Goal: Information Seeking & Learning: Learn about a topic

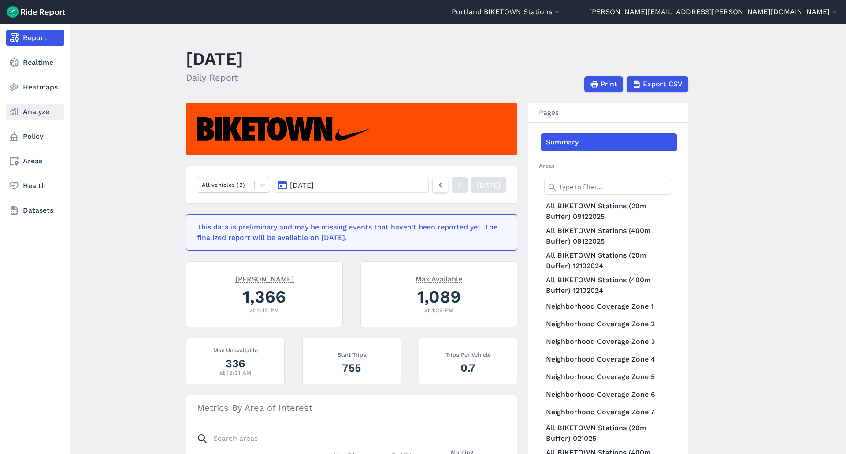
click at [18, 108] on icon at bounding box center [14, 112] width 11 height 11
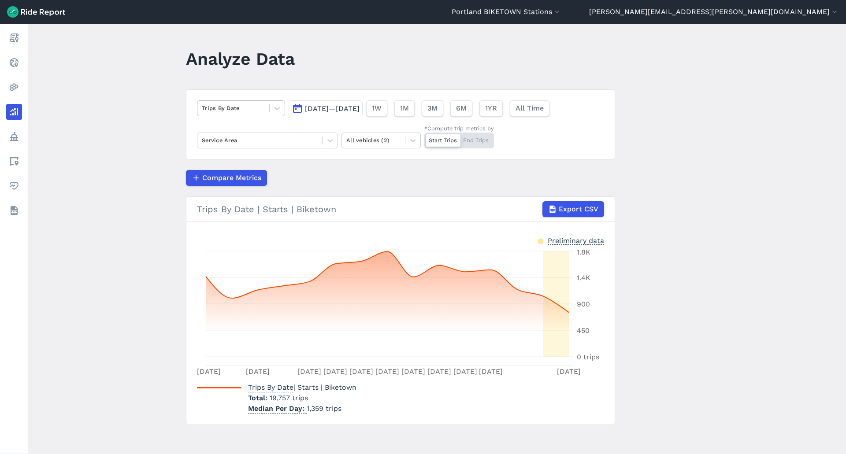
click at [250, 111] on div at bounding box center [233, 108] width 63 height 10
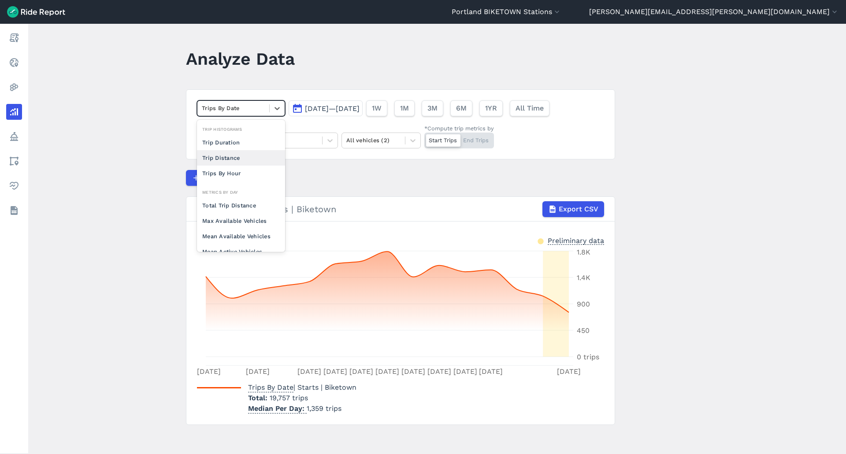
click at [387, 181] on div "Compare Metrics" at bounding box center [400, 178] width 429 height 16
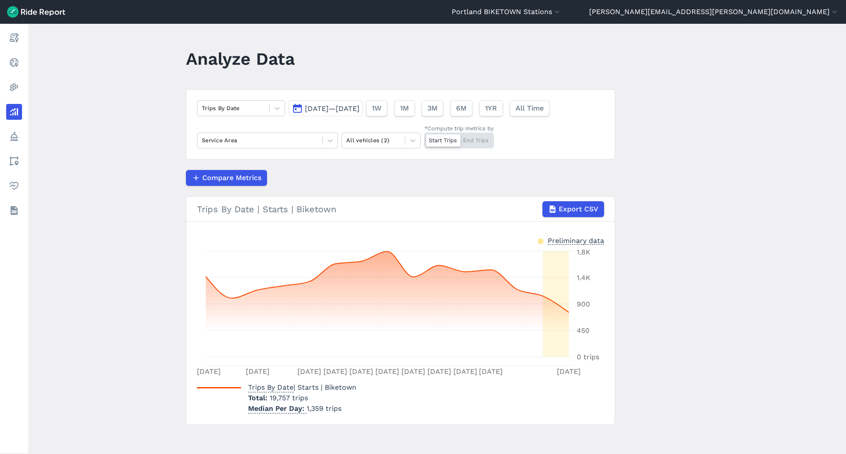
click at [344, 105] on span "[DATE]—[DATE]" at bounding box center [332, 108] width 55 height 8
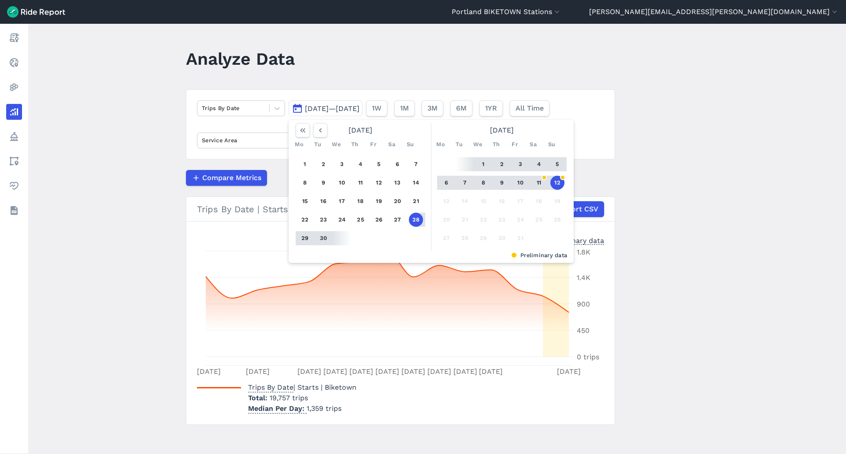
click at [789, 157] on main "Analyze Data Trips By Date [DATE]—[DATE] [DATE] Mo Tu We Th Fr Sa Su 1 2 3 4 5 …" at bounding box center [437, 239] width 818 height 431
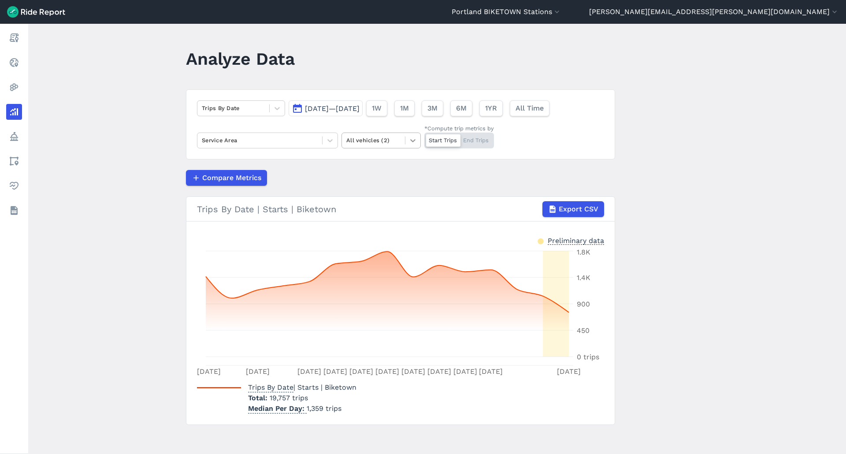
click at [409, 142] on icon at bounding box center [413, 140] width 9 height 9
click at [386, 163] on div "E-Bikes" at bounding box center [381, 161] width 79 height 15
click at [435, 145] on div at bounding box center [443, 140] width 34 height 12
click at [424, 138] on input "*Compute trip metrics by Start Trips End Trips" at bounding box center [424, 136] width 0 height 6
click at [435, 141] on div "Start Trips End Trips" at bounding box center [459, 141] width 70 height 16
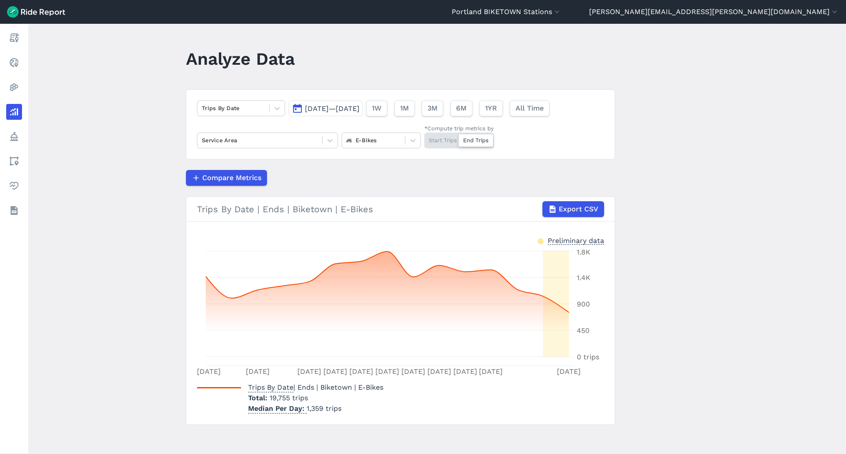
click at [424, 138] on input "*Compute trip metrics by Start Trips End Trips" at bounding box center [424, 136] width 0 height 6
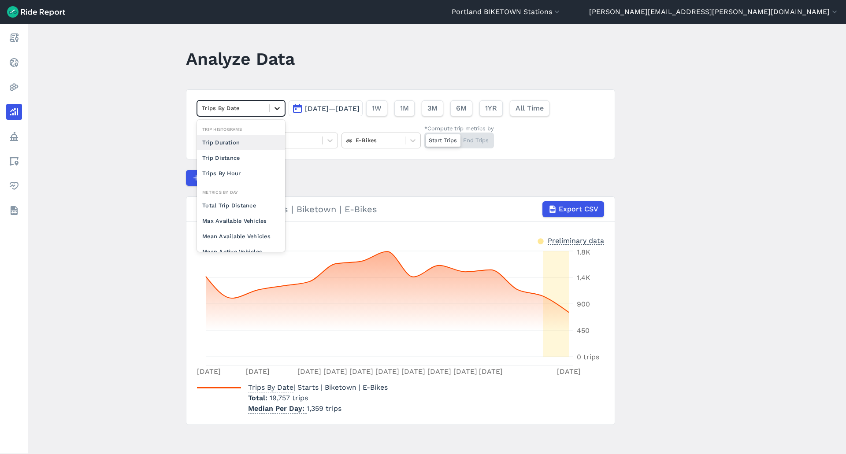
click at [273, 110] on icon at bounding box center [277, 108] width 9 height 9
click at [337, 107] on span "[DATE]—[DATE]" at bounding box center [332, 108] width 55 height 8
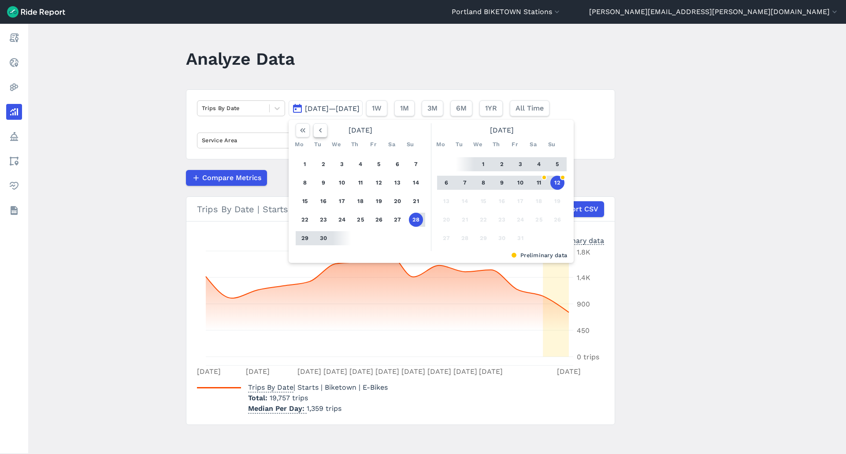
click at [324, 130] on button "button" at bounding box center [320, 130] width 14 height 14
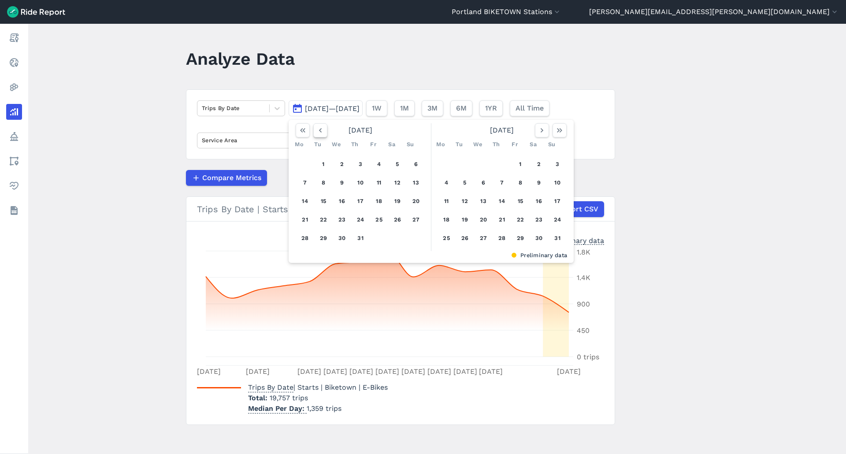
click at [320, 132] on use "button" at bounding box center [320, 130] width 3 height 4
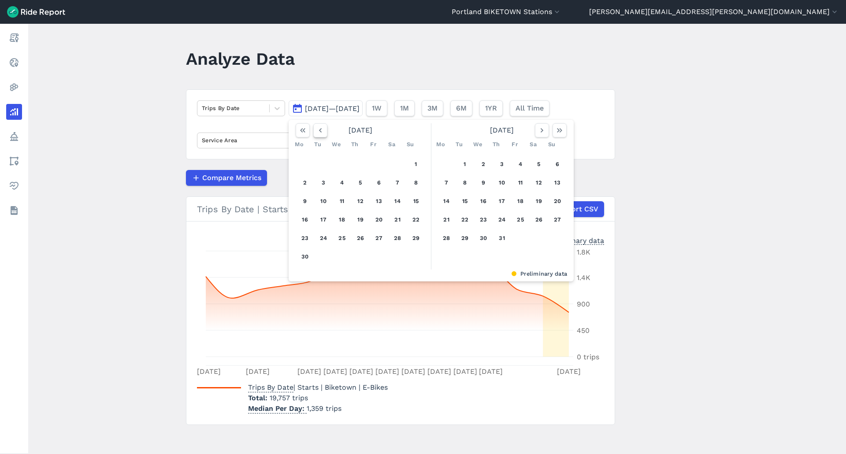
click at [320, 132] on use "button" at bounding box center [320, 130] width 3 height 4
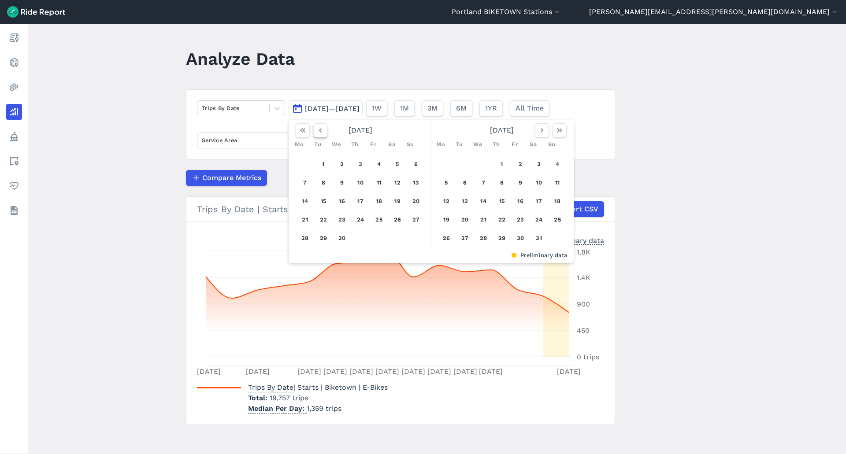
click at [320, 132] on use "button" at bounding box center [320, 130] width 3 height 4
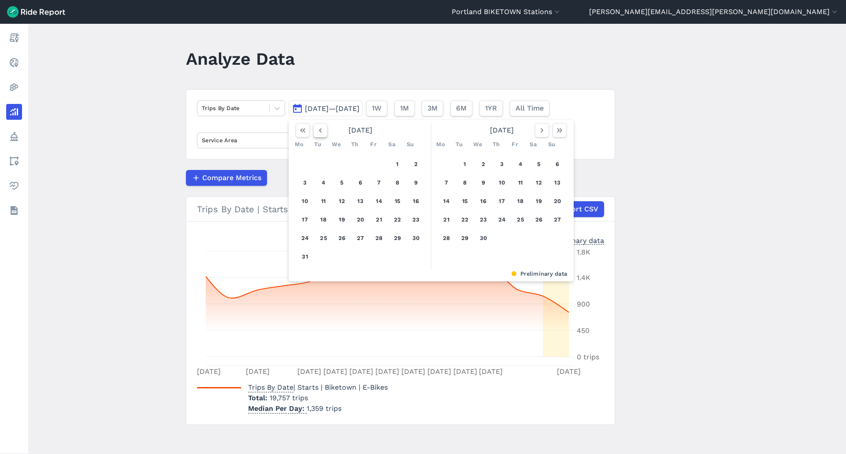
click at [320, 132] on use "button" at bounding box center [320, 130] width 3 height 4
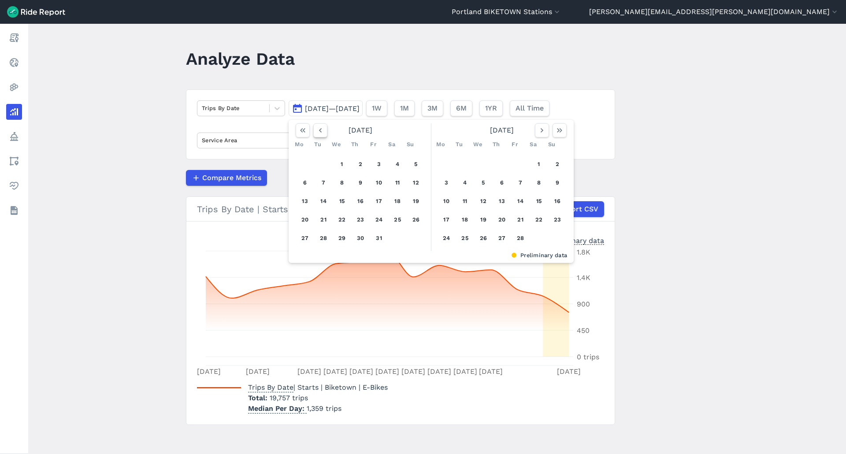
click at [320, 132] on use "button" at bounding box center [320, 130] width 3 height 4
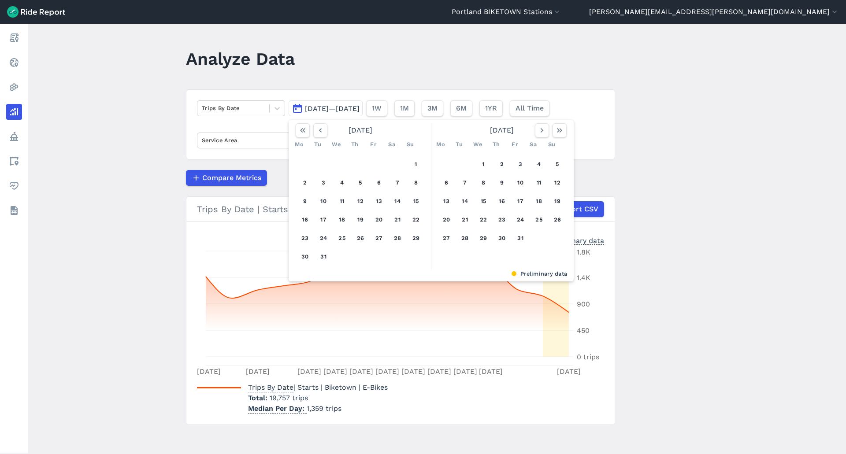
click at [319, 141] on div "[DATE] Mo Tu We Th Fr Sa Su 1 2 3 4 5 6 7 8 9 10 11 12 13 14 15 16 17 18 19 20 …" at bounding box center [361, 196] width 139 height 146
click at [324, 130] on button "button" at bounding box center [320, 130] width 14 height 14
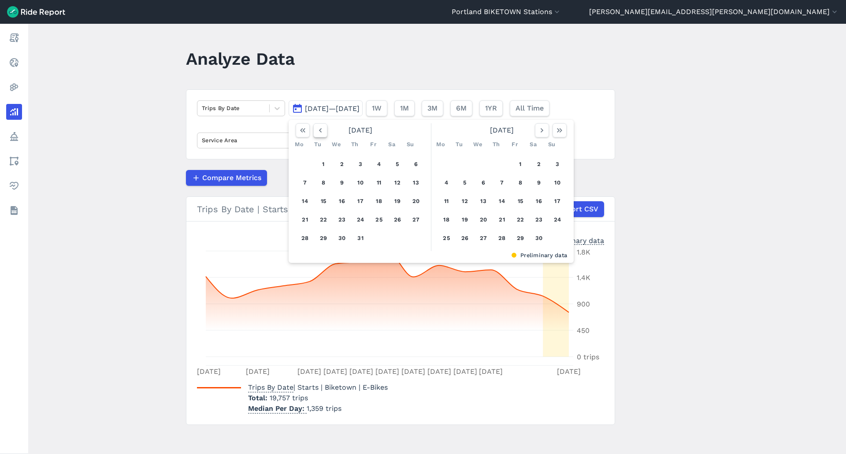
click at [324, 130] on button "button" at bounding box center [320, 130] width 14 height 14
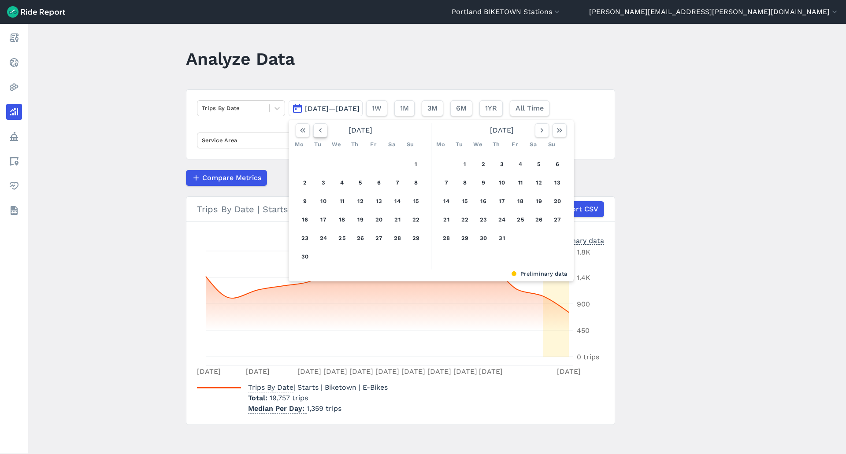
click at [324, 130] on button "button" at bounding box center [320, 130] width 14 height 14
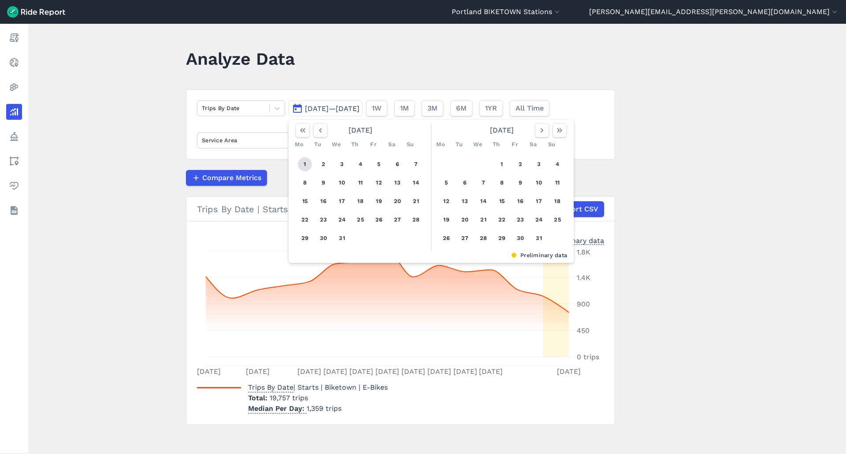
click at [306, 165] on button "1" at bounding box center [305, 164] width 14 height 14
click at [560, 134] on icon "button" at bounding box center [559, 130] width 9 height 9
click at [321, 130] on icon "button" at bounding box center [320, 130] width 9 height 9
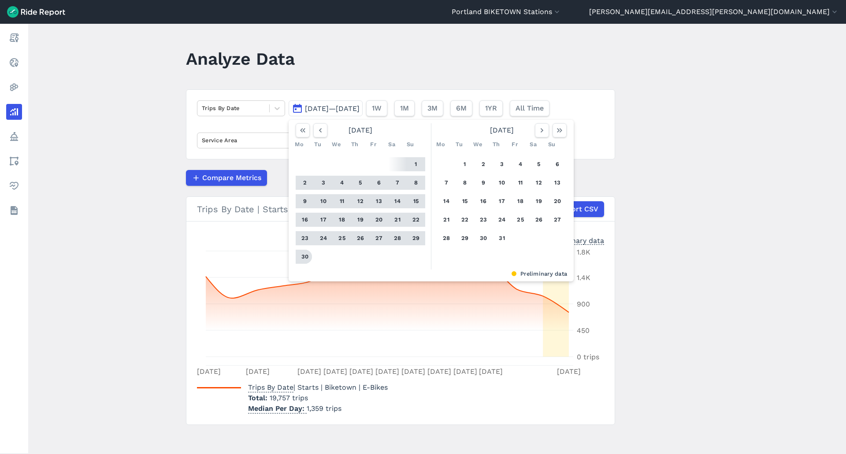
click at [300, 257] on button "30" at bounding box center [305, 257] width 14 height 14
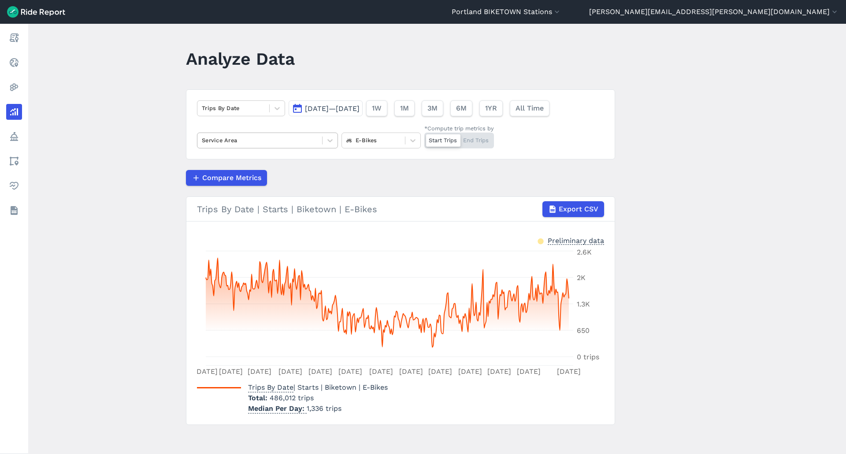
click at [256, 142] on div at bounding box center [260, 140] width 116 height 10
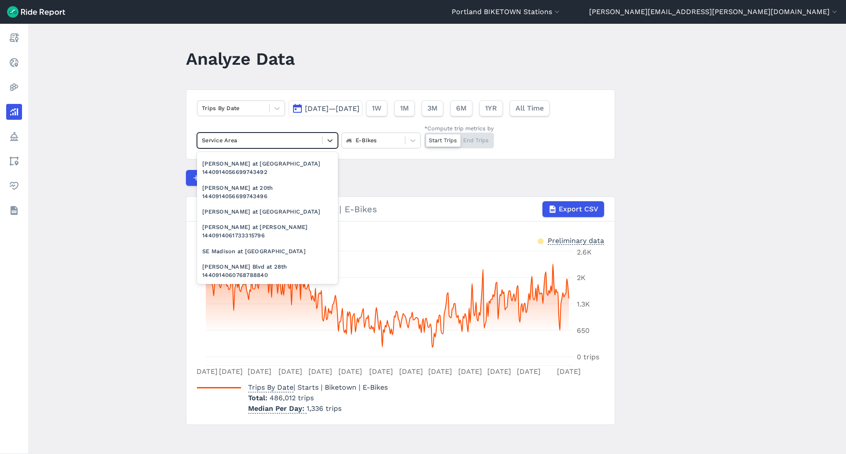
scroll to position [4369, 0]
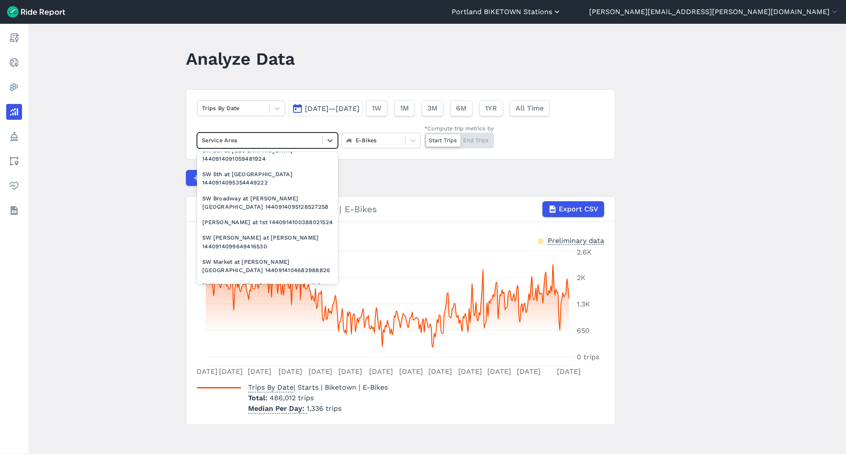
click at [562, 10] on button "Portland BIKETOWN Stations" at bounding box center [507, 12] width 110 height 11
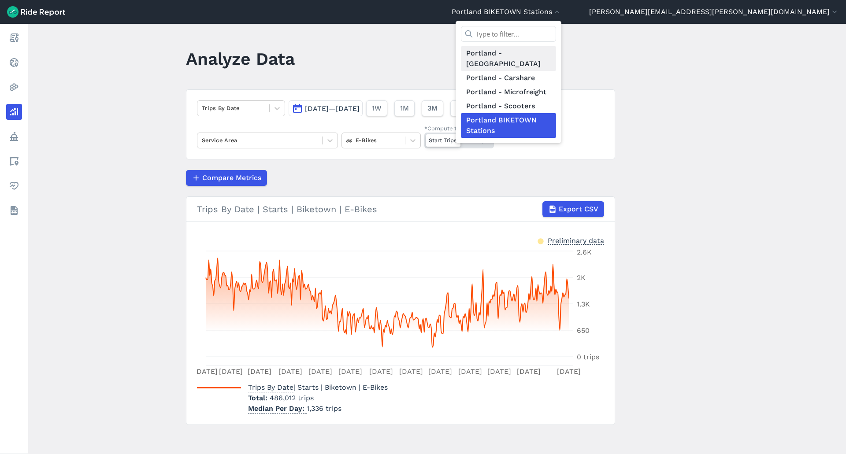
click at [556, 54] on link "Portland - [GEOGRAPHIC_DATA]" at bounding box center [508, 58] width 95 height 25
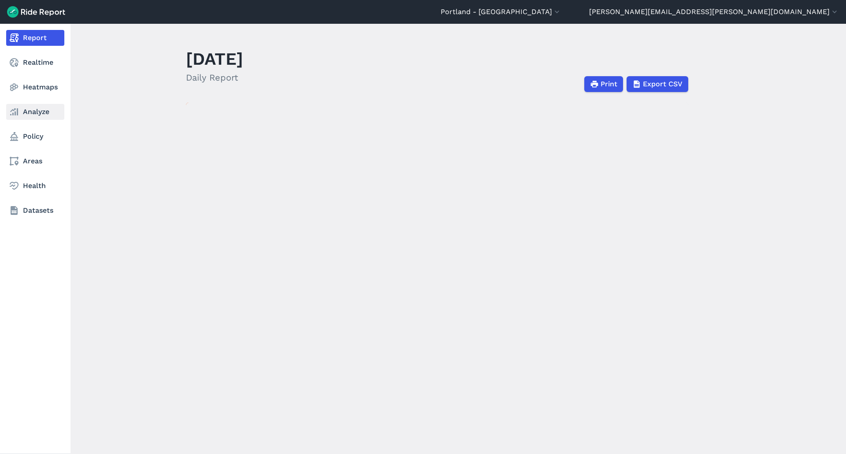
click at [32, 109] on link "Analyze" at bounding box center [35, 112] width 58 height 16
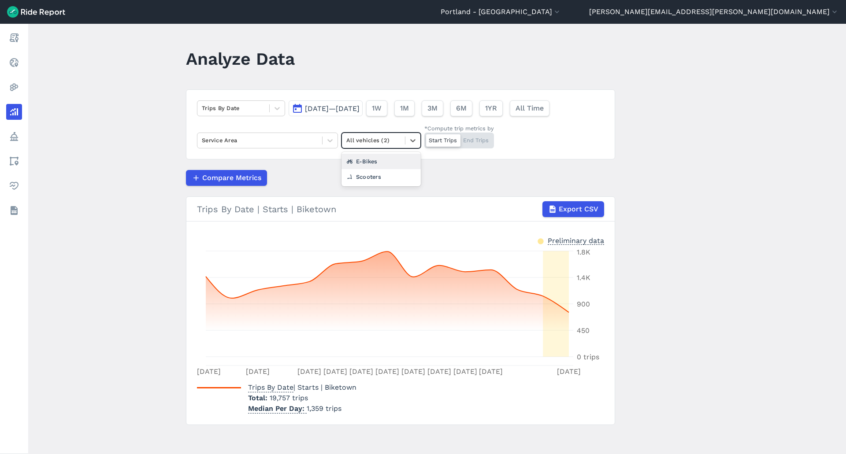
click at [381, 142] on div at bounding box center [373, 140] width 54 height 10
click at [372, 161] on div "E-Bikes" at bounding box center [381, 161] width 79 height 15
click at [444, 141] on div at bounding box center [443, 140] width 34 height 12
click at [424, 138] on input "*Compute trip metrics by Start Trips End Trips" at bounding box center [424, 136] width 0 height 6
click at [444, 141] on div "Start Trips End Trips" at bounding box center [459, 141] width 70 height 16
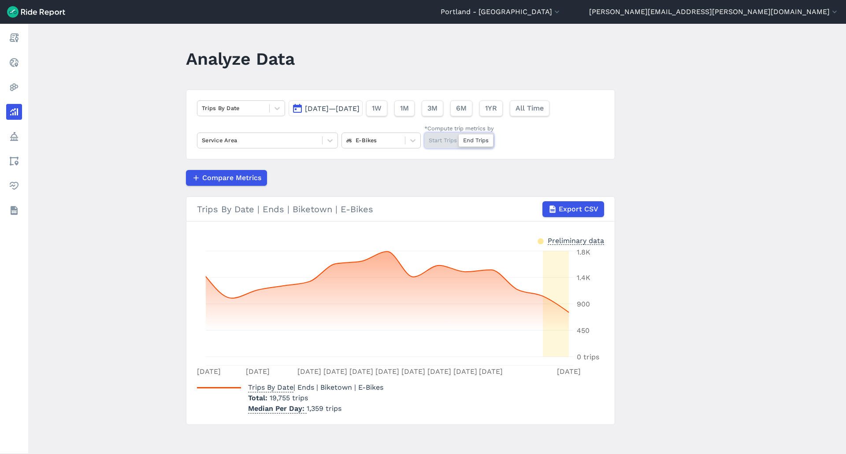
click at [424, 138] on input "*Compute trip metrics by Start Trips End Trips" at bounding box center [424, 136] width 0 height 6
click at [247, 106] on div at bounding box center [233, 108] width 63 height 10
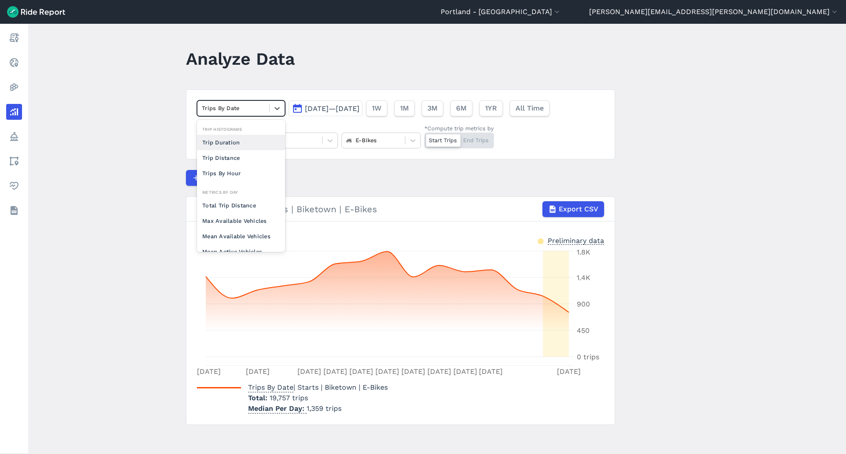
drag, startPoint x: 248, startPoint y: 143, endPoint x: 255, endPoint y: 100, distance: 43.8
click at [255, 100] on div "option Trip Duration focused, 0 of 2. 10 results available. Use Up and Down to …" at bounding box center [400, 124] width 429 height 70
click at [311, 107] on span "[DATE]—[DATE]" at bounding box center [332, 108] width 55 height 8
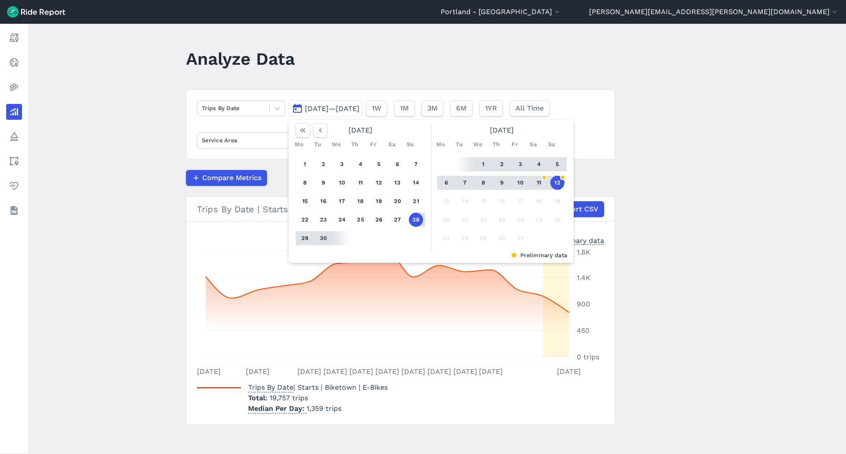
click at [311, 107] on span "[DATE]—[DATE]" at bounding box center [332, 108] width 55 height 8
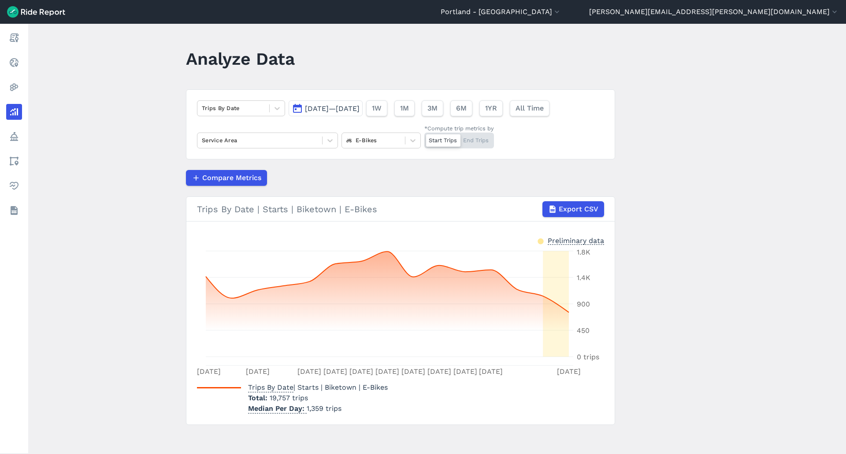
click at [310, 107] on span "[DATE]—[DATE]" at bounding box center [332, 108] width 55 height 8
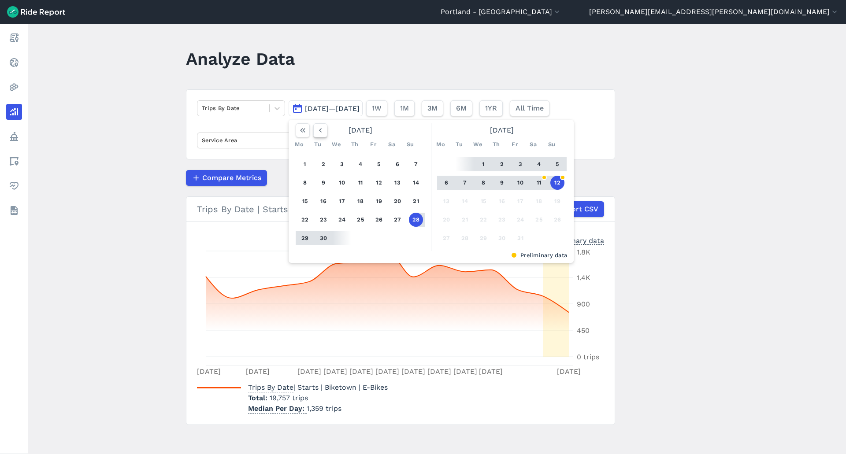
click at [321, 133] on icon "button" at bounding box center [320, 130] width 9 height 9
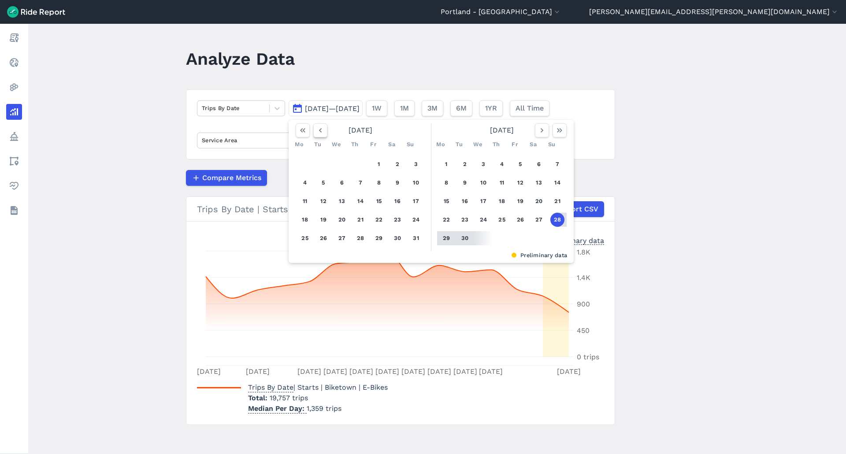
click at [321, 133] on icon "button" at bounding box center [320, 130] width 9 height 9
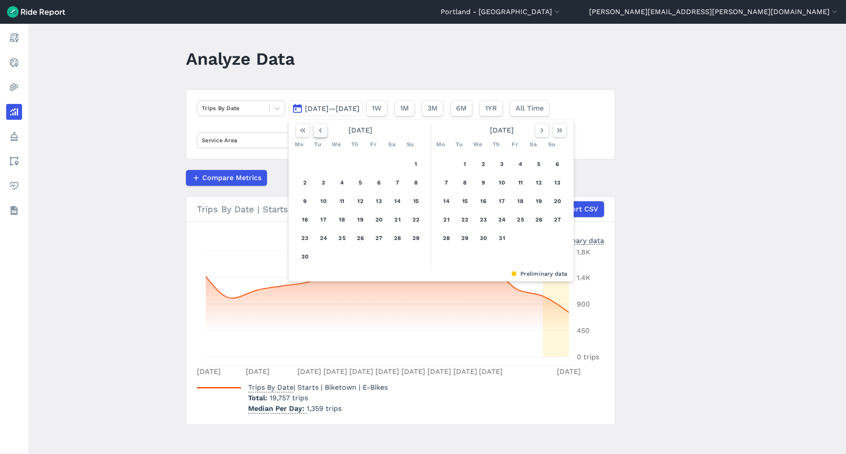
click at [321, 133] on icon "button" at bounding box center [320, 130] width 9 height 9
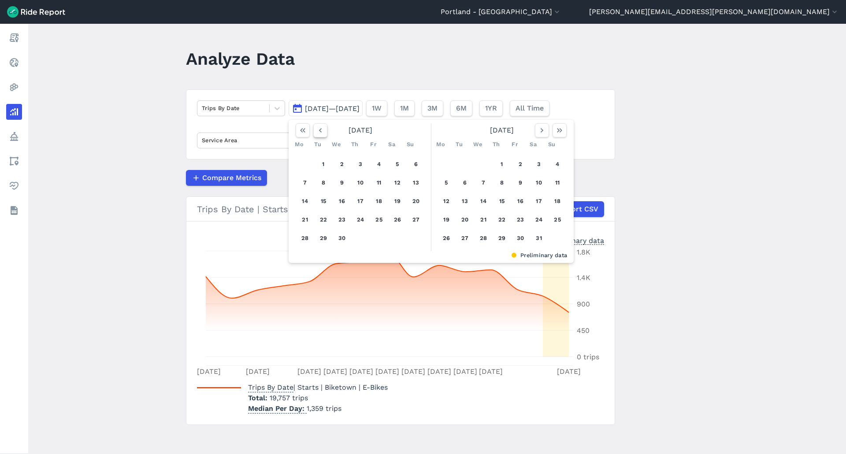
click at [321, 133] on icon "button" at bounding box center [320, 130] width 9 height 9
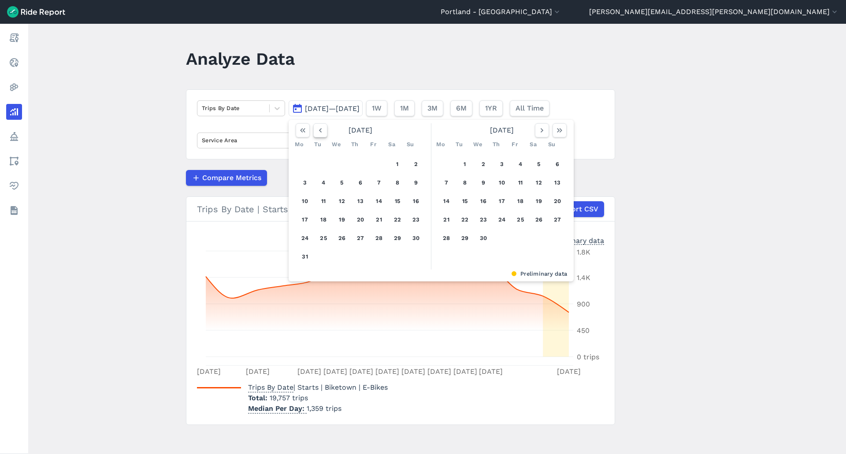
click at [320, 132] on use "button" at bounding box center [320, 130] width 3 height 4
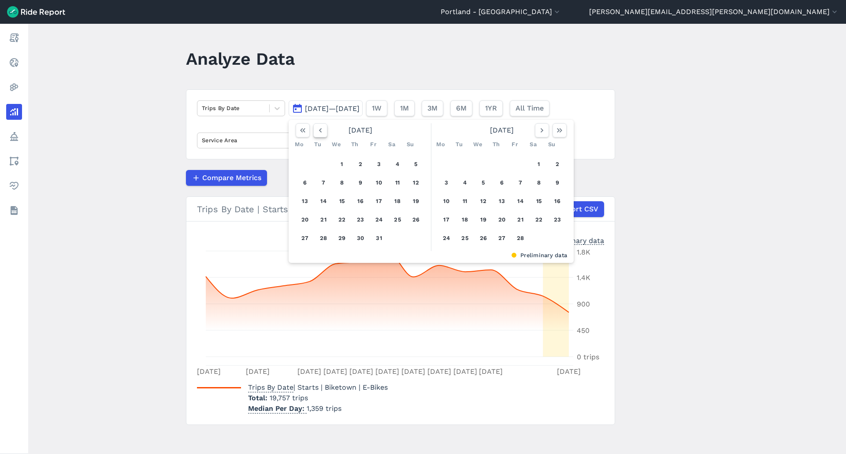
click at [320, 132] on use "button" at bounding box center [320, 130] width 3 height 4
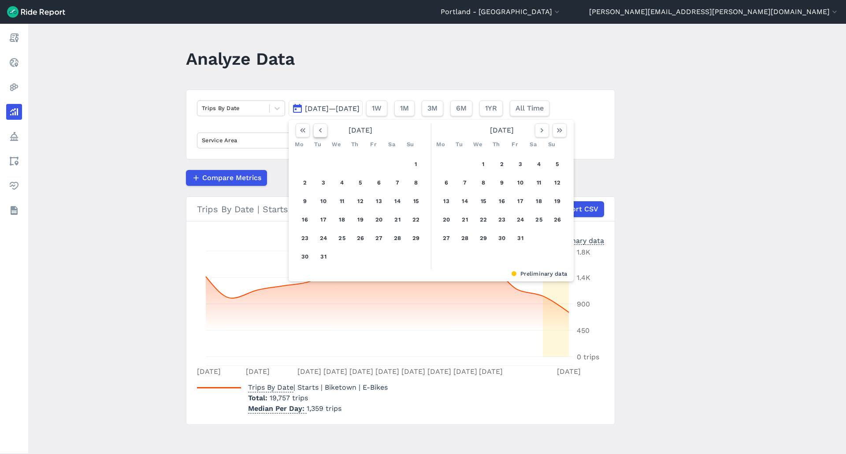
click at [320, 132] on use "button" at bounding box center [320, 130] width 3 height 4
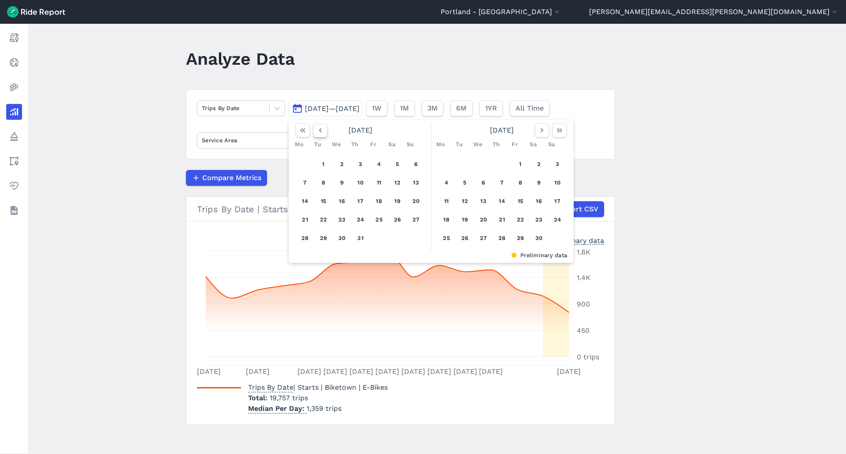
click at [320, 132] on use "button" at bounding box center [320, 130] width 3 height 4
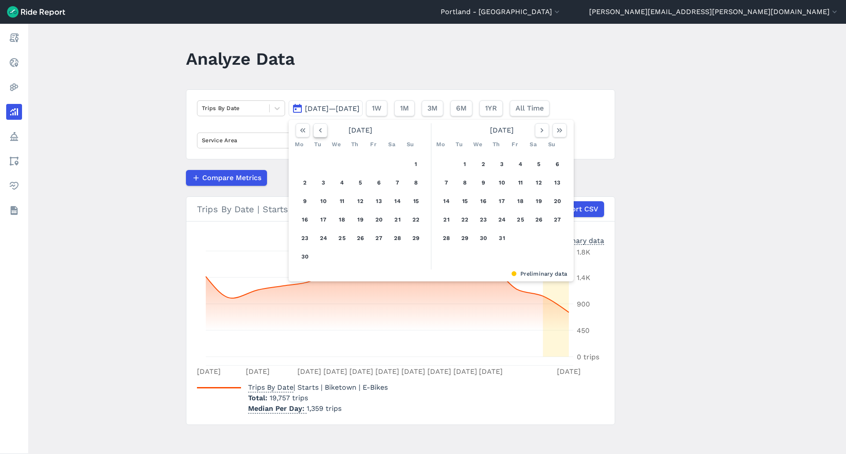
click at [320, 132] on use "button" at bounding box center [320, 130] width 3 height 4
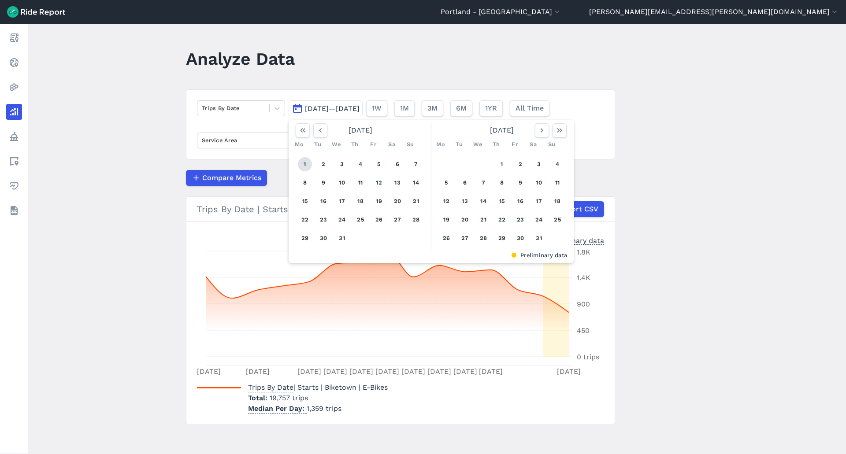
click at [303, 164] on button "1" at bounding box center [305, 164] width 14 height 14
click at [563, 130] on button "button" at bounding box center [560, 130] width 14 height 14
click at [321, 130] on icon "button" at bounding box center [320, 130] width 9 height 9
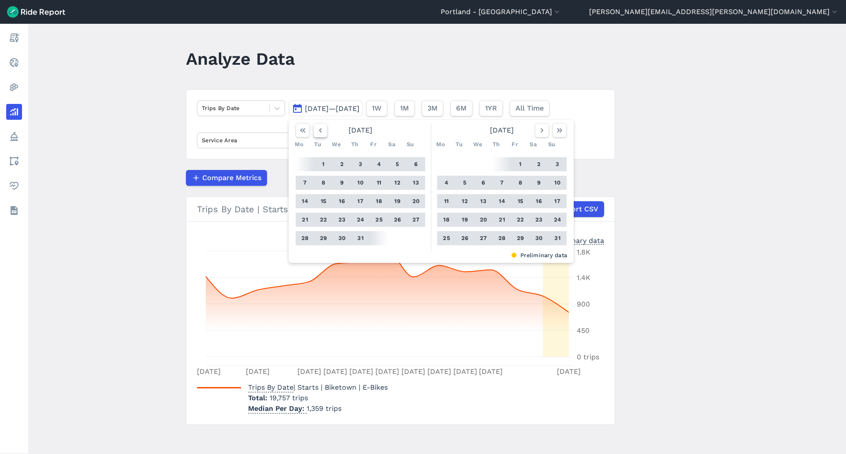
click at [321, 130] on icon "button" at bounding box center [320, 130] width 9 height 9
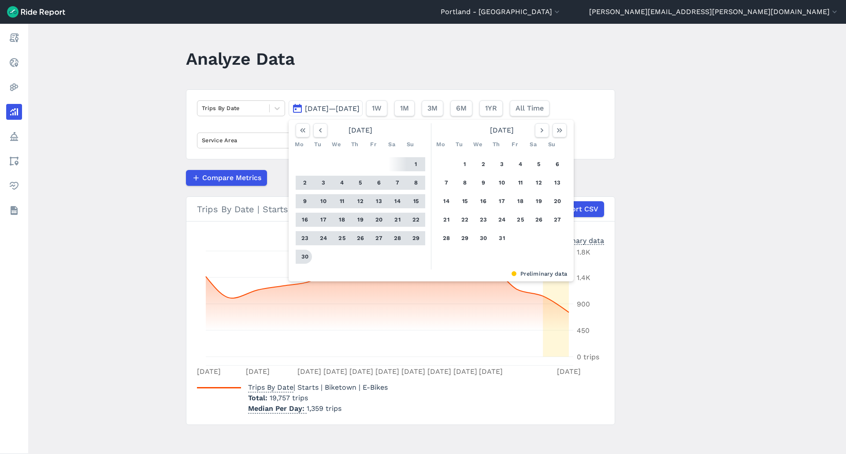
click at [305, 254] on button "30" at bounding box center [305, 257] width 14 height 14
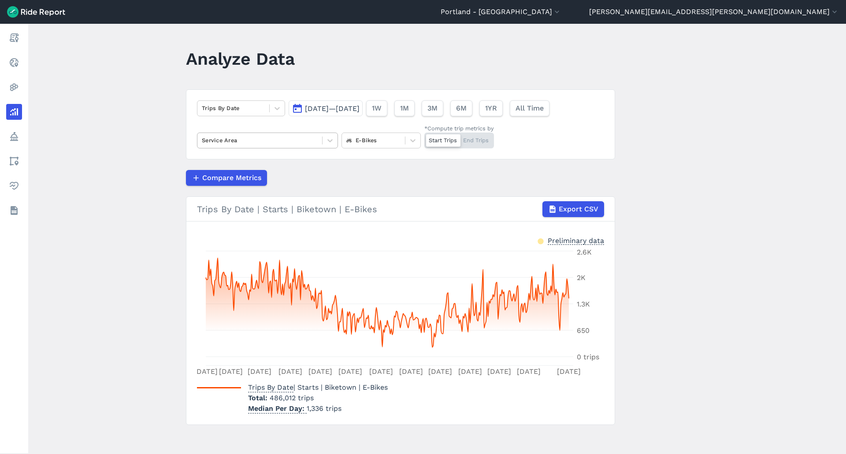
click at [260, 136] on div at bounding box center [260, 140] width 116 height 10
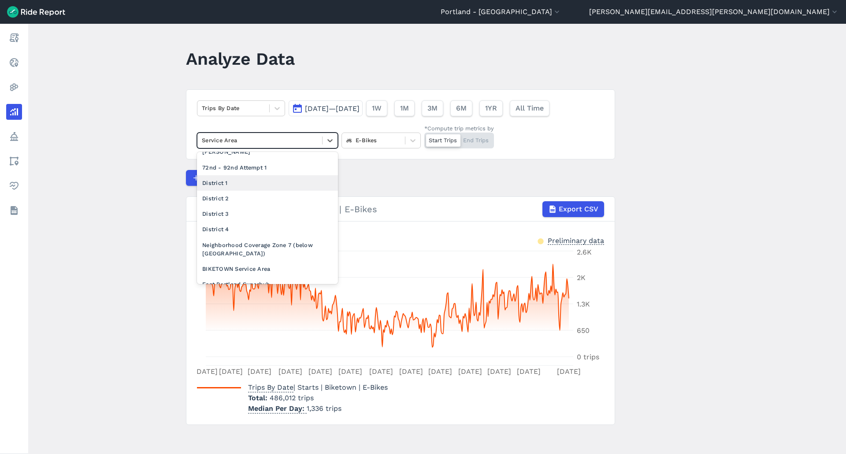
scroll to position [176, 0]
click at [266, 189] on div "District 1" at bounding box center [267, 181] width 141 height 15
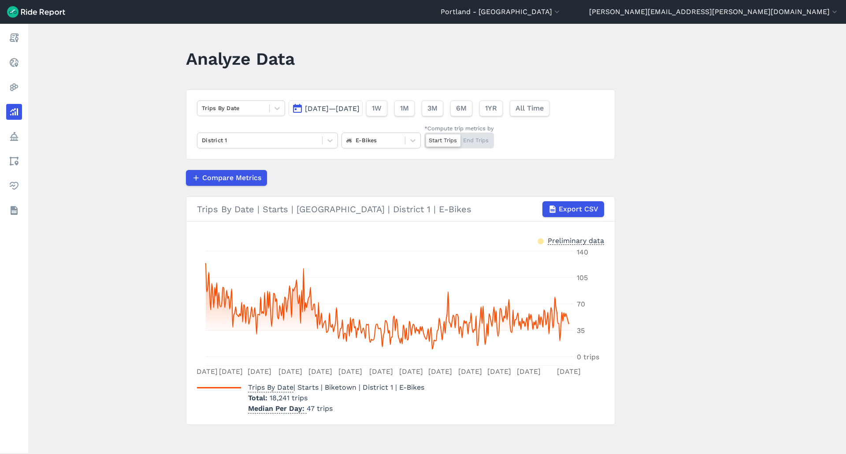
click at [468, 137] on div "Start Trips End Trips" at bounding box center [459, 141] width 70 height 16
click at [424, 137] on input "*Compute trip metrics by Start Trips End Trips" at bounding box center [424, 136] width 0 height 6
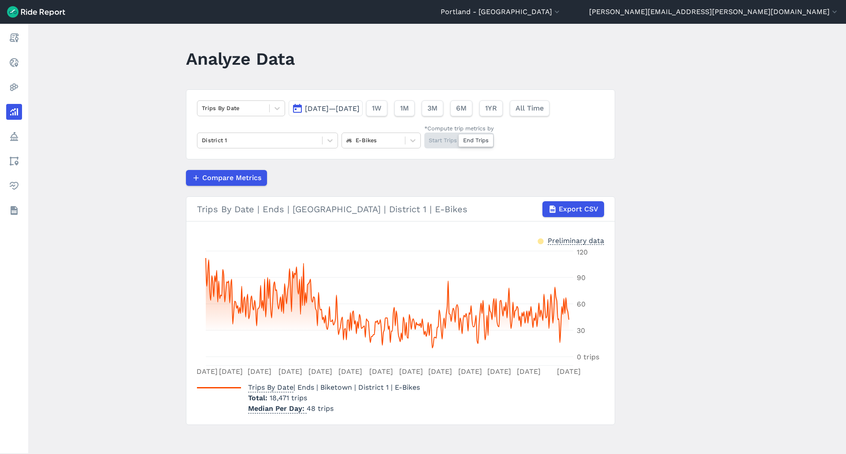
click at [447, 138] on div "Start Trips End Trips" at bounding box center [459, 141] width 70 height 16
click at [424, 138] on input "*Compute trip metrics by Start Trips End Trips" at bounding box center [424, 136] width 0 height 6
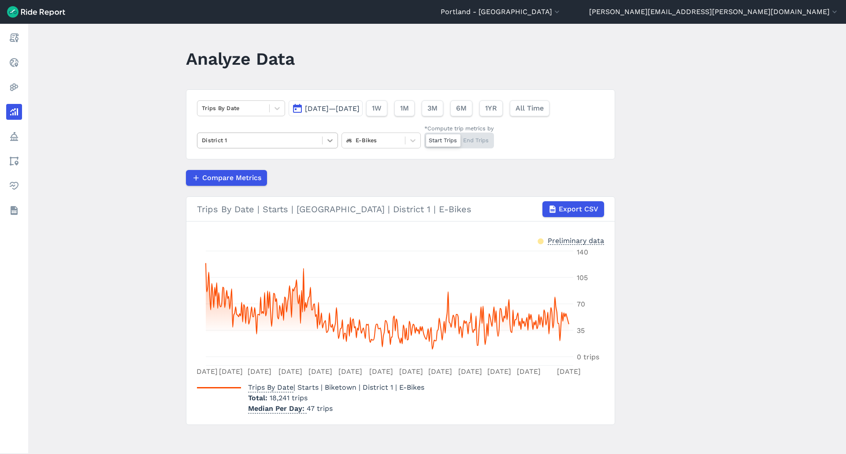
click at [326, 137] on icon at bounding box center [330, 140] width 9 height 9
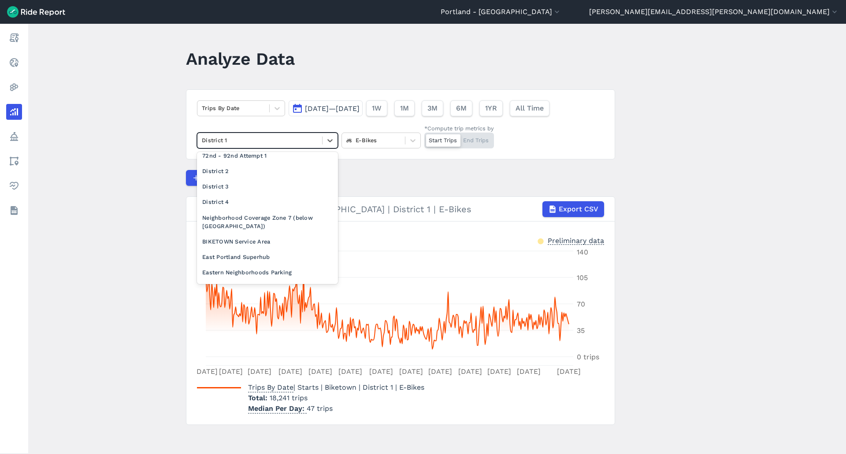
scroll to position [205, 0]
click at [230, 175] on div "District 2" at bounding box center [267, 167] width 141 height 15
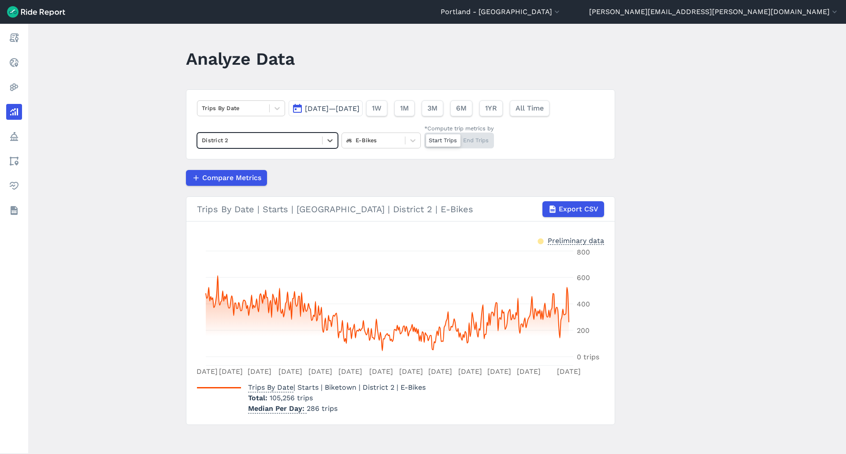
click at [479, 139] on div "Start Trips End Trips" at bounding box center [459, 141] width 70 height 16
click at [424, 138] on input "*Compute trip metrics by Start Trips End Trips" at bounding box center [424, 136] width 0 height 6
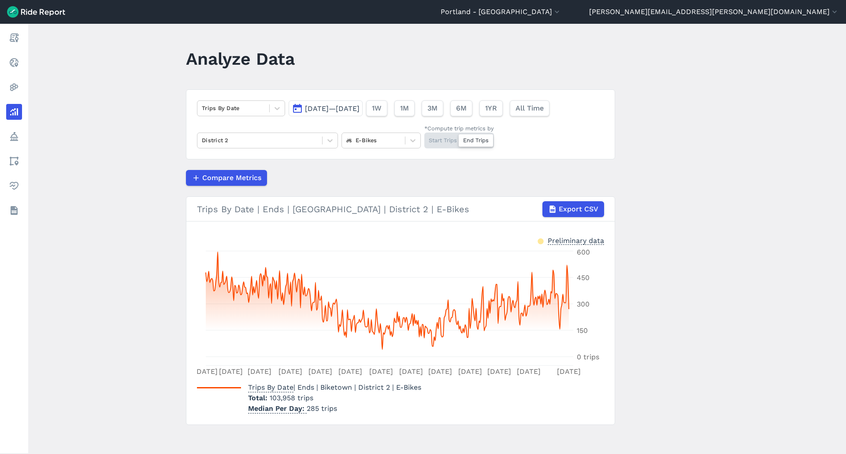
click at [443, 139] on div "Start Trips End Trips" at bounding box center [459, 141] width 70 height 16
click at [424, 138] on input "*Compute trip metrics by Start Trips End Trips" at bounding box center [424, 136] width 0 height 6
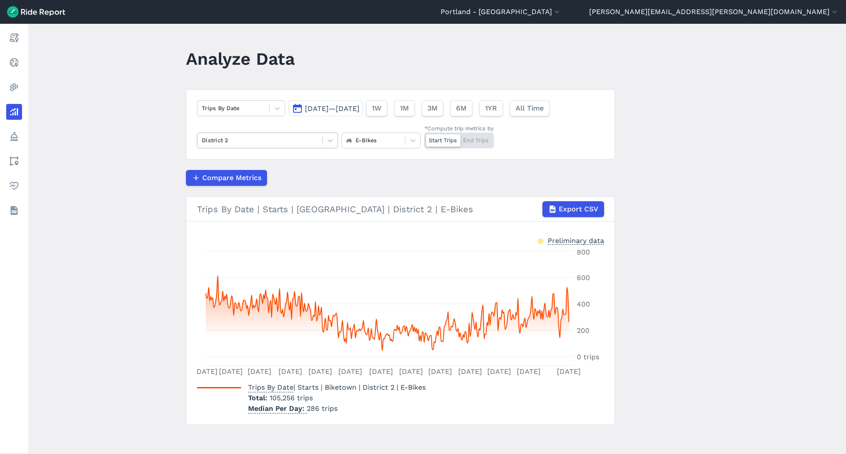
click at [299, 144] on div at bounding box center [260, 140] width 116 height 10
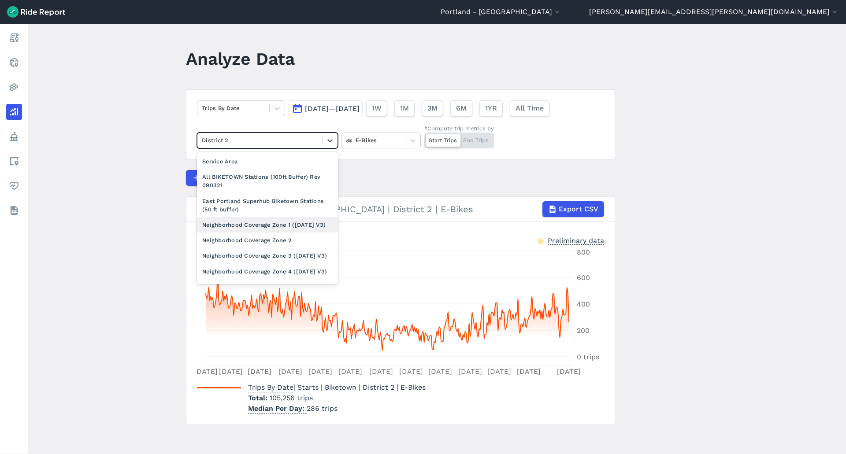
scroll to position [176, 0]
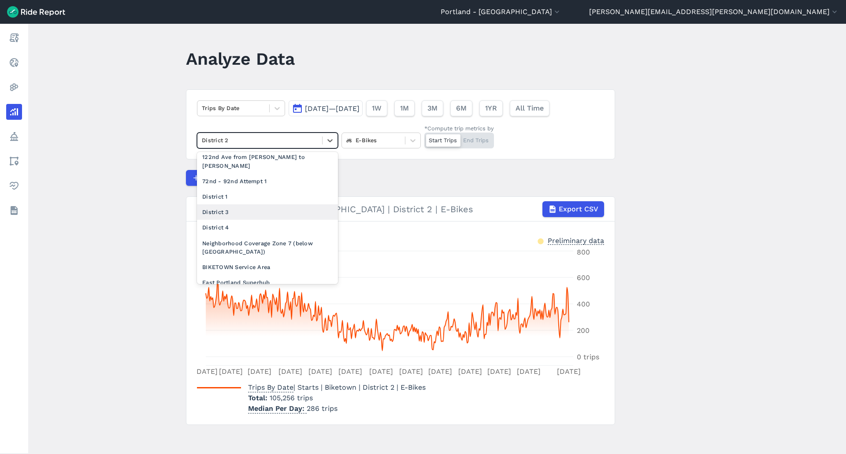
click at [242, 220] on div "District 3" at bounding box center [267, 212] width 141 height 15
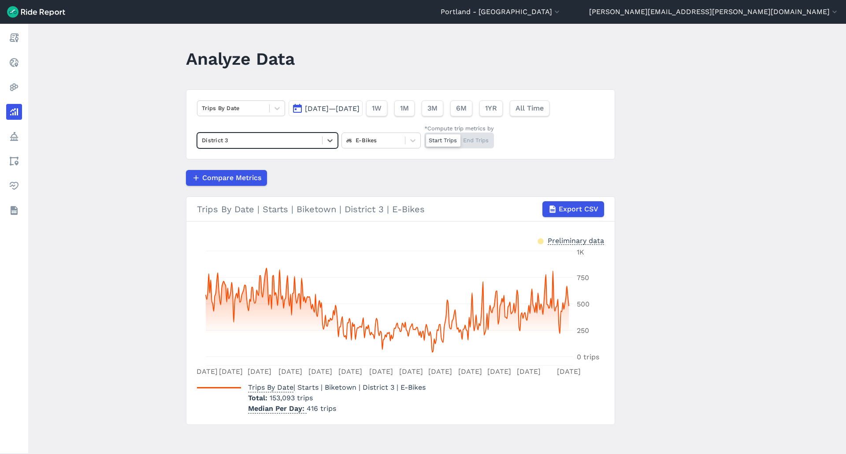
click at [480, 144] on div "Start Trips End Trips" at bounding box center [459, 141] width 70 height 16
click at [424, 138] on input "*Compute trip metrics by Start Trips End Trips" at bounding box center [424, 136] width 0 height 6
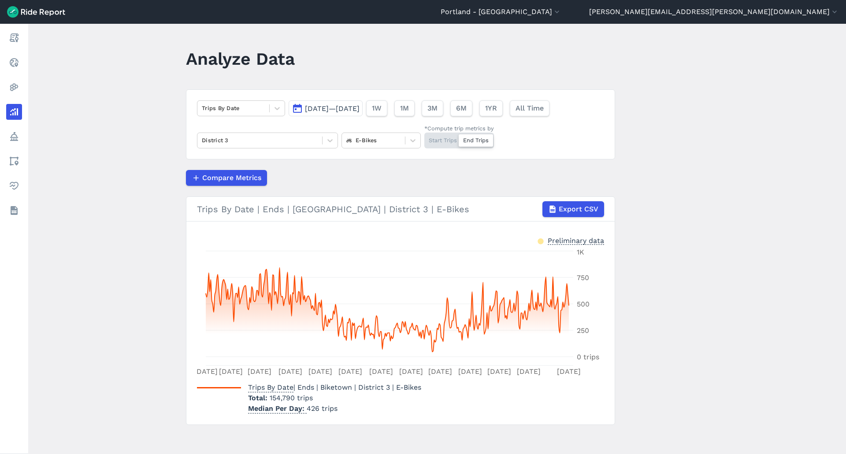
click at [435, 138] on div "Start Trips End Trips" at bounding box center [459, 141] width 70 height 16
click at [424, 138] on input "*Compute trip metrics by Start Trips End Trips" at bounding box center [424, 136] width 0 height 6
click at [250, 147] on div "District 3" at bounding box center [259, 141] width 125 height 14
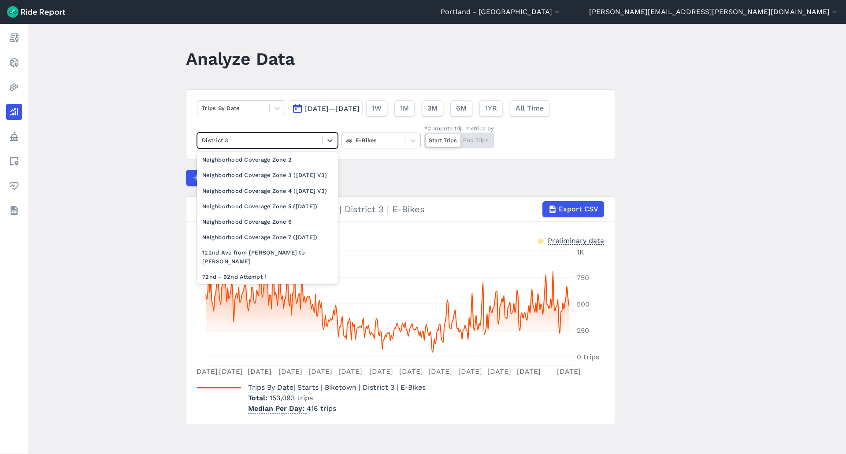
scroll to position [220, 0]
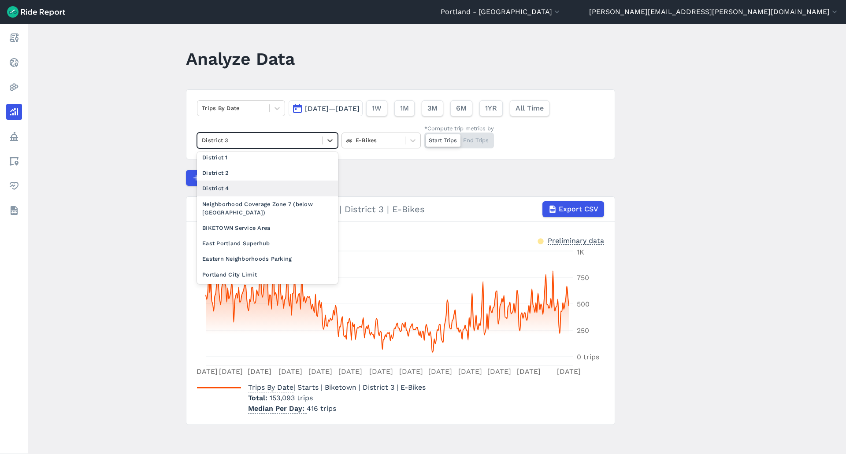
click at [224, 196] on div "District 4" at bounding box center [267, 188] width 141 height 15
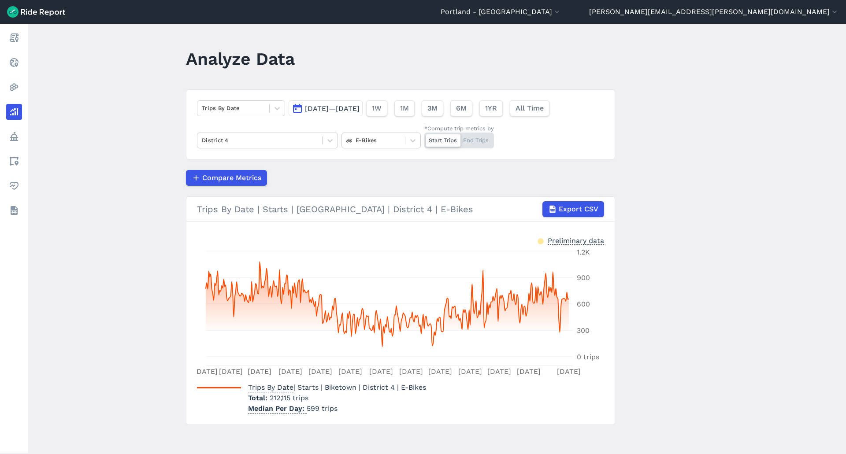
click at [469, 135] on div "Start Trips End Trips" at bounding box center [459, 141] width 70 height 16
click at [424, 135] on input "*Compute trip metrics by Start Trips End Trips" at bounding box center [424, 136] width 0 height 6
click at [441, 139] on div "Start Trips End Trips" at bounding box center [459, 141] width 70 height 16
click at [424, 138] on input "*Compute trip metrics by Start Trips End Trips" at bounding box center [424, 136] width 0 height 6
click at [253, 112] on div at bounding box center [233, 108] width 63 height 10
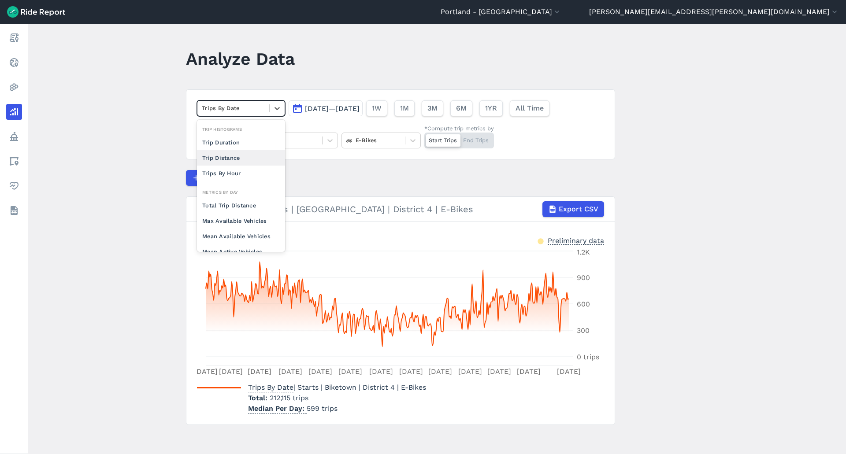
click at [237, 156] on div "Trip Distance" at bounding box center [241, 157] width 88 height 15
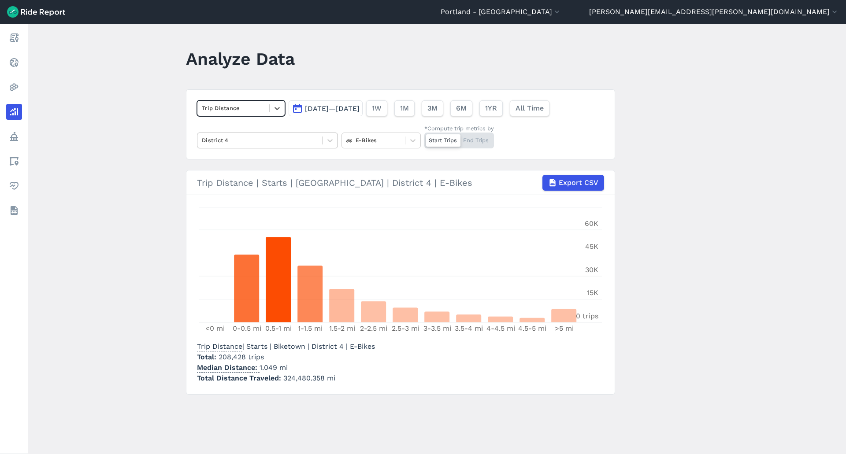
click at [298, 137] on div at bounding box center [260, 140] width 116 height 10
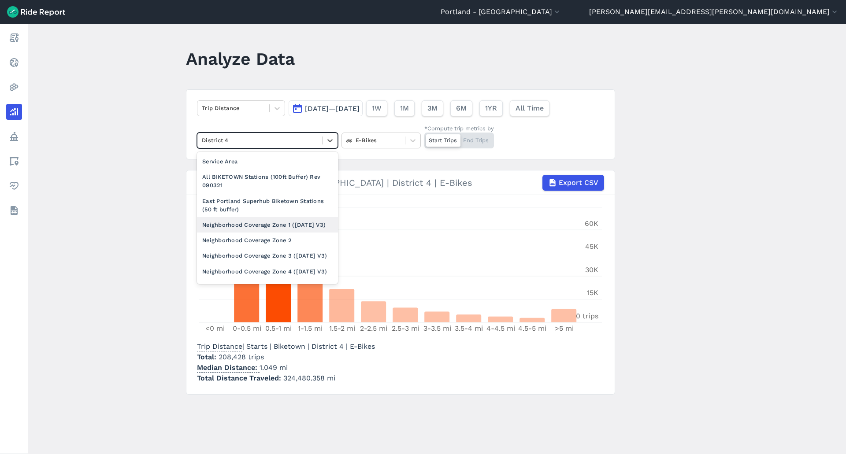
scroll to position [220, 0]
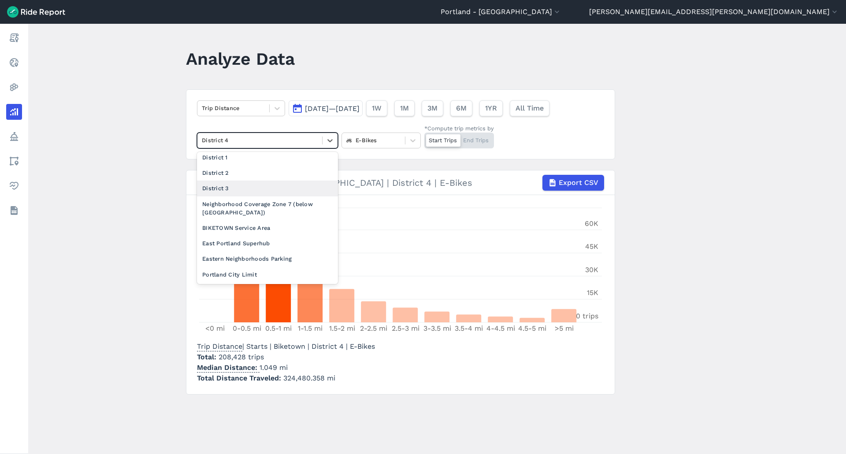
click at [261, 196] on div "District 3" at bounding box center [267, 188] width 141 height 15
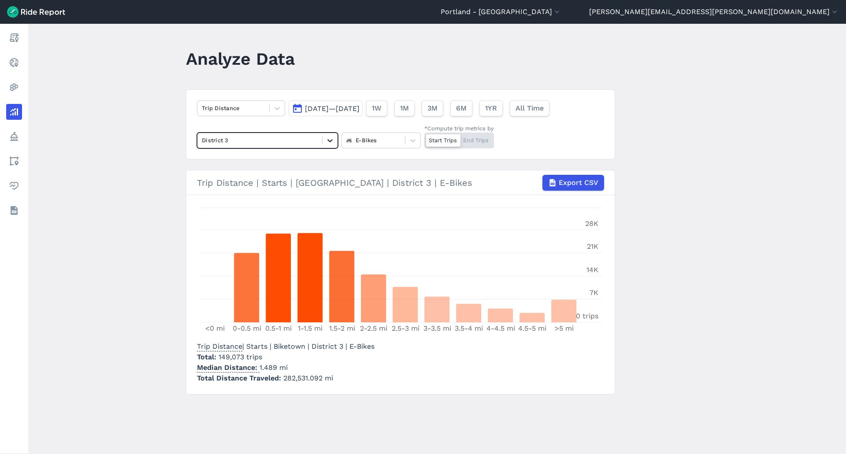
click at [323, 141] on div at bounding box center [330, 140] width 15 height 15
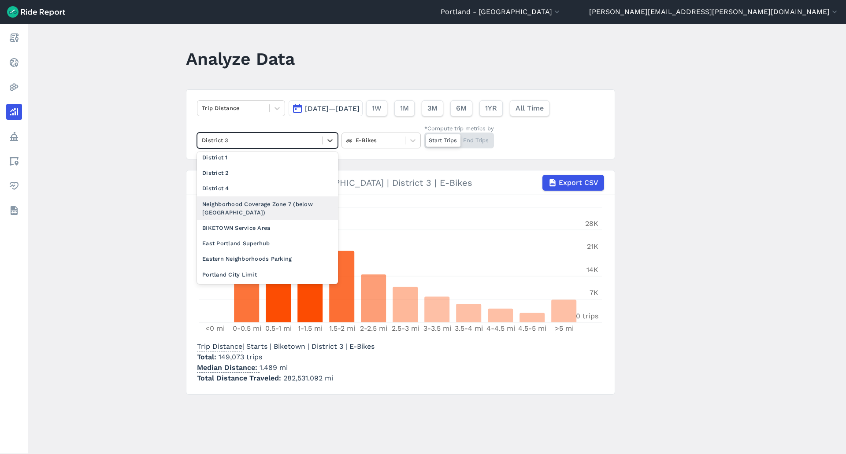
scroll to position [220, 0]
click at [249, 181] on div "District 2" at bounding box center [267, 172] width 141 height 15
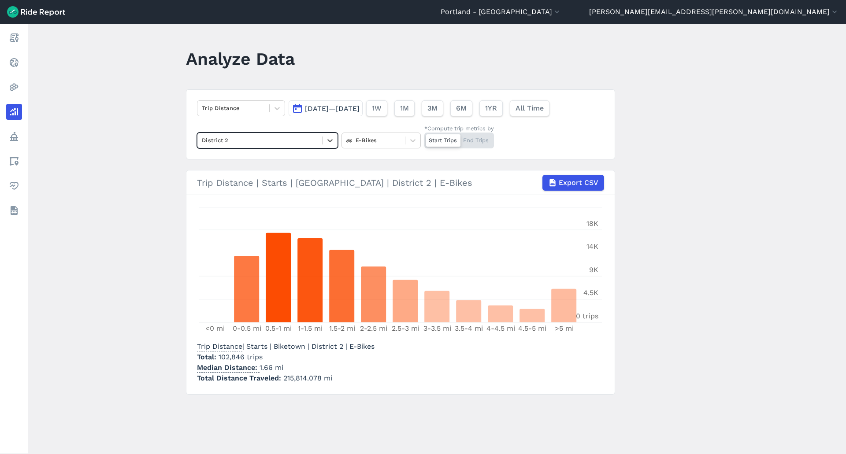
click at [298, 141] on div at bounding box center [260, 140] width 116 height 10
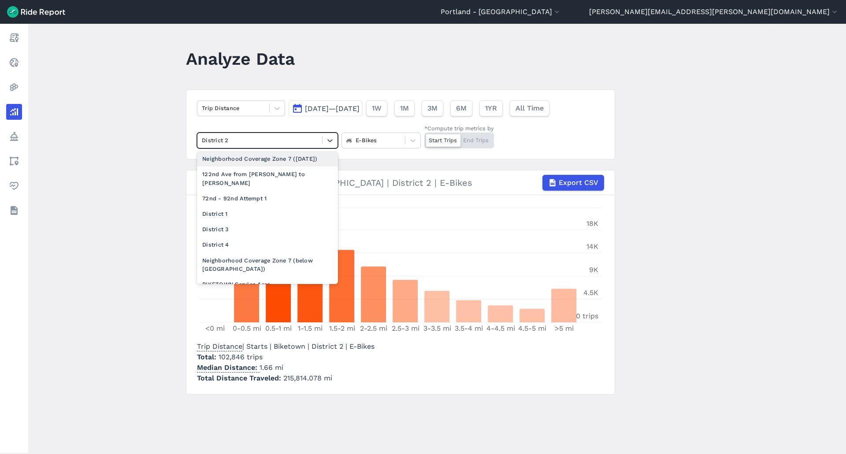
scroll to position [176, 0]
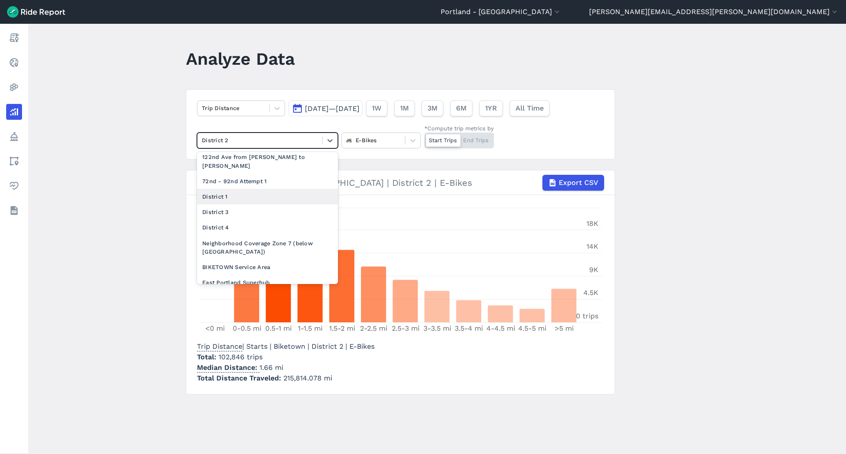
click at [261, 205] on div "District 1" at bounding box center [267, 196] width 141 height 15
